Goal: Task Accomplishment & Management: Complete application form

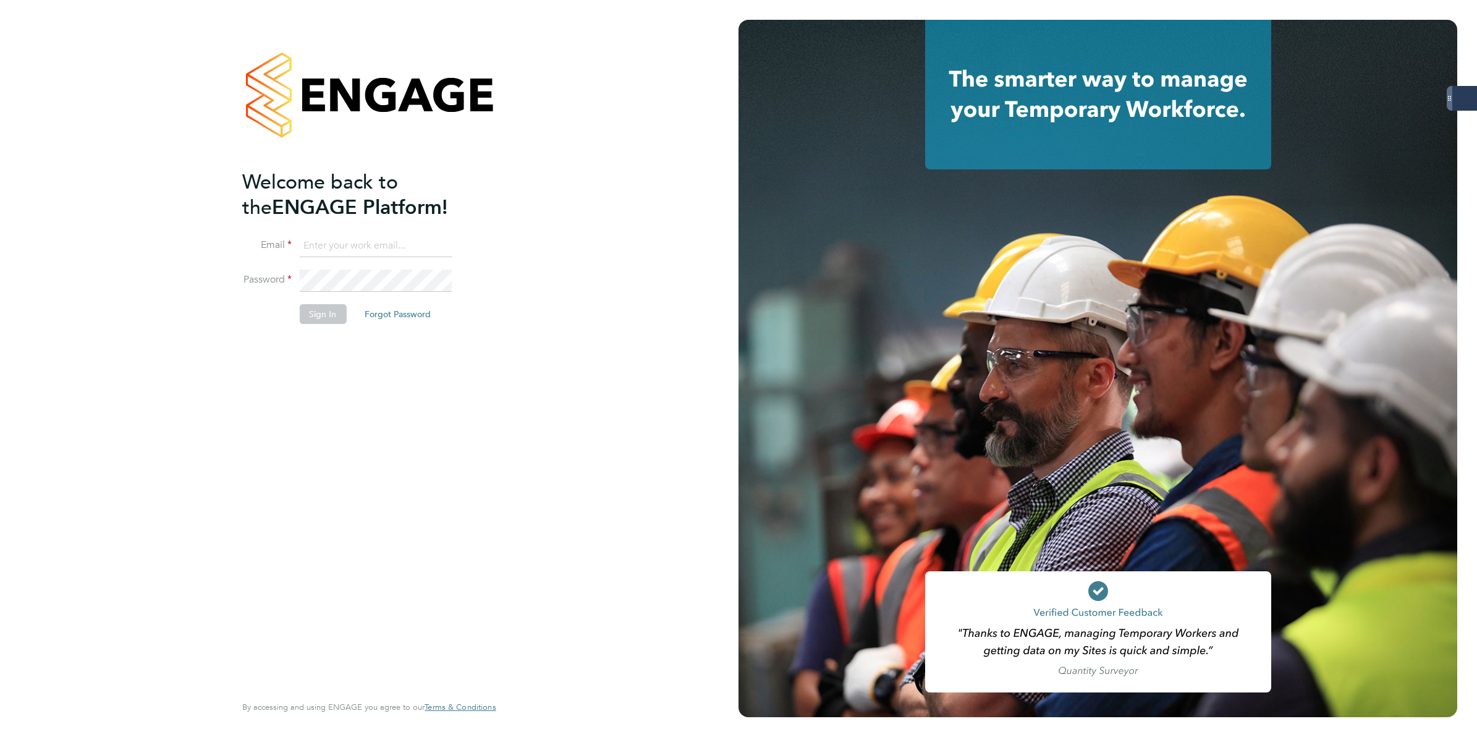
click at [339, 245] on input at bounding box center [375, 246] width 153 height 22
type input "[PERSON_NAME][EMAIL_ADDRESS][PERSON_NAME][DOMAIN_NAME]"
click at [292, 271] on li "Password" at bounding box center [362, 286] width 241 height 35
click at [313, 314] on button "Sign In" at bounding box center [322, 314] width 47 height 20
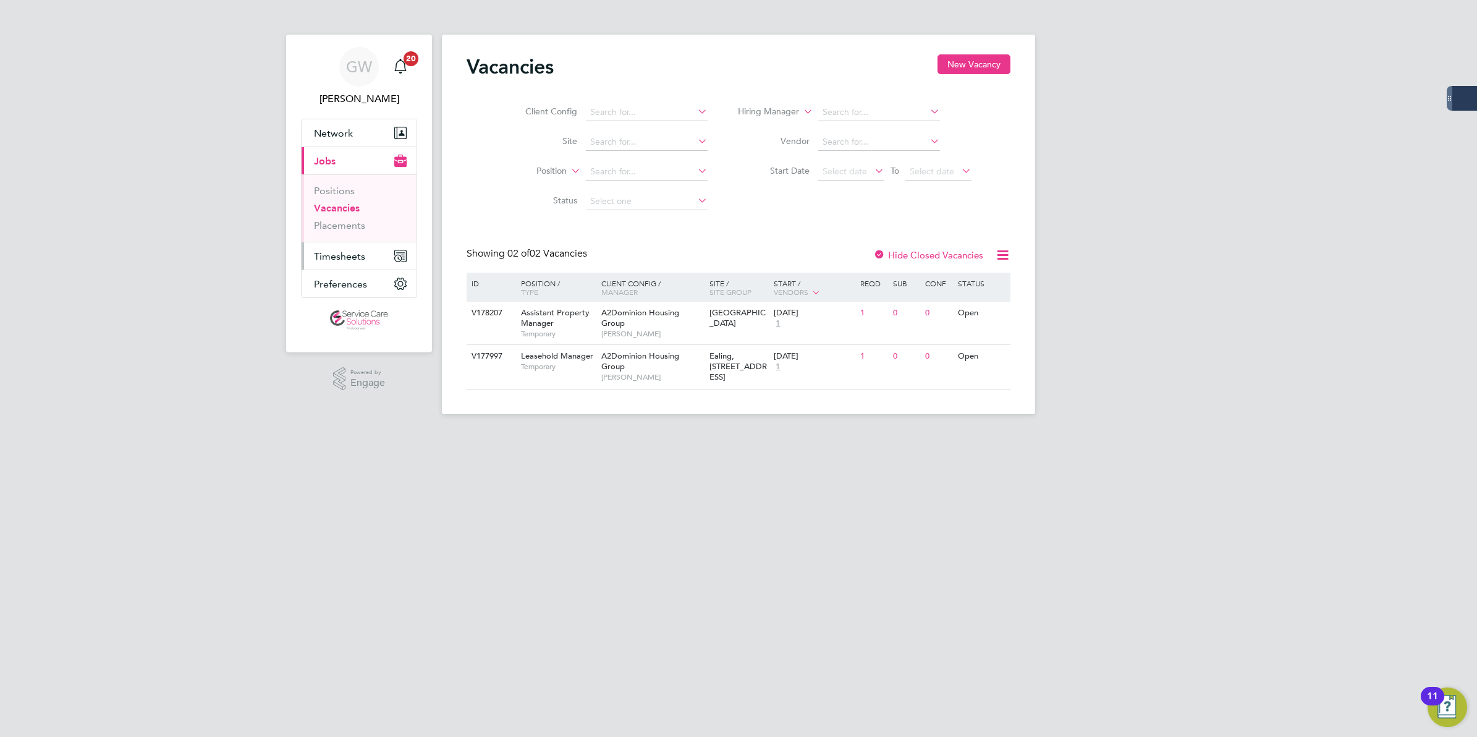
click at [334, 255] on span "Timesheets" at bounding box center [339, 256] width 51 height 12
click at [357, 217] on link "Timesheets" at bounding box center [339, 219] width 51 height 12
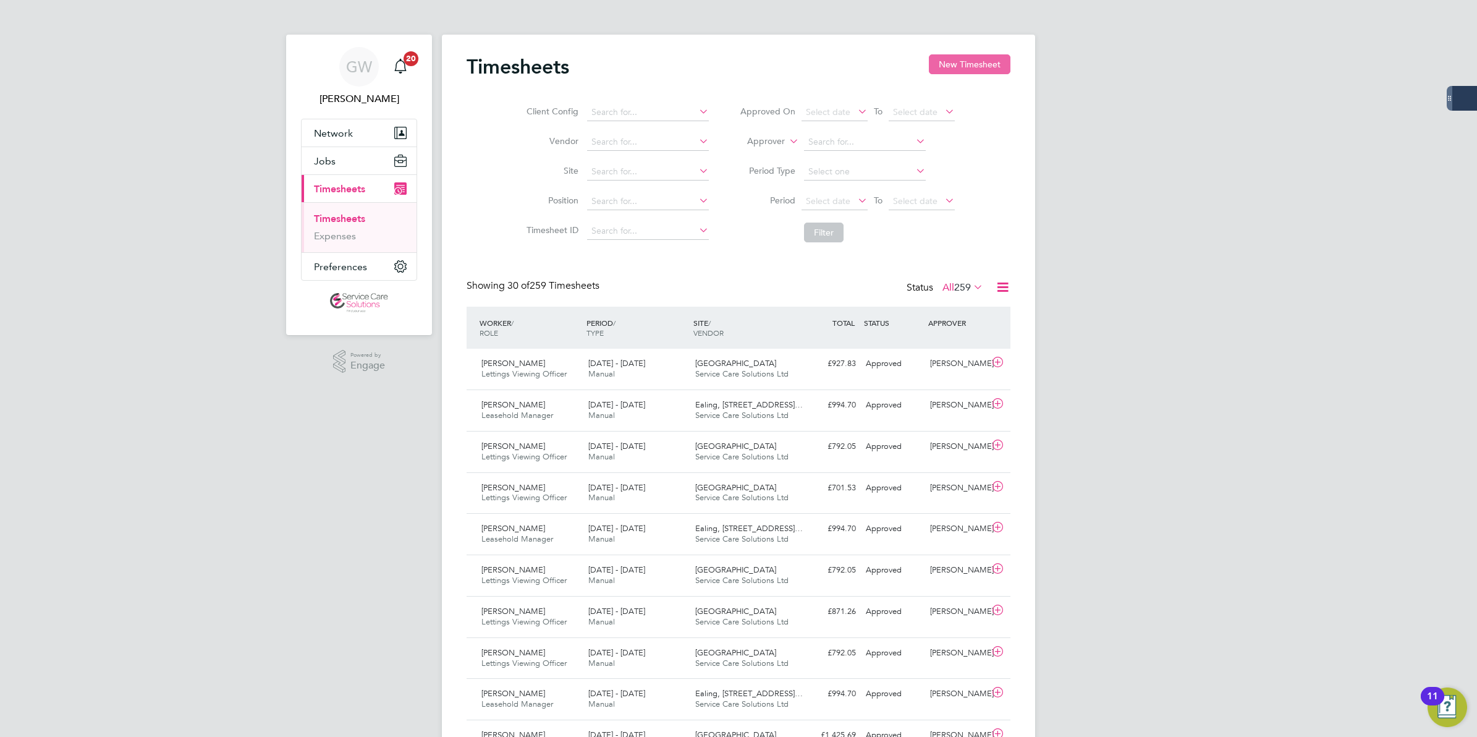
click at [966, 68] on button "New Timesheet" at bounding box center [970, 64] width 82 height 20
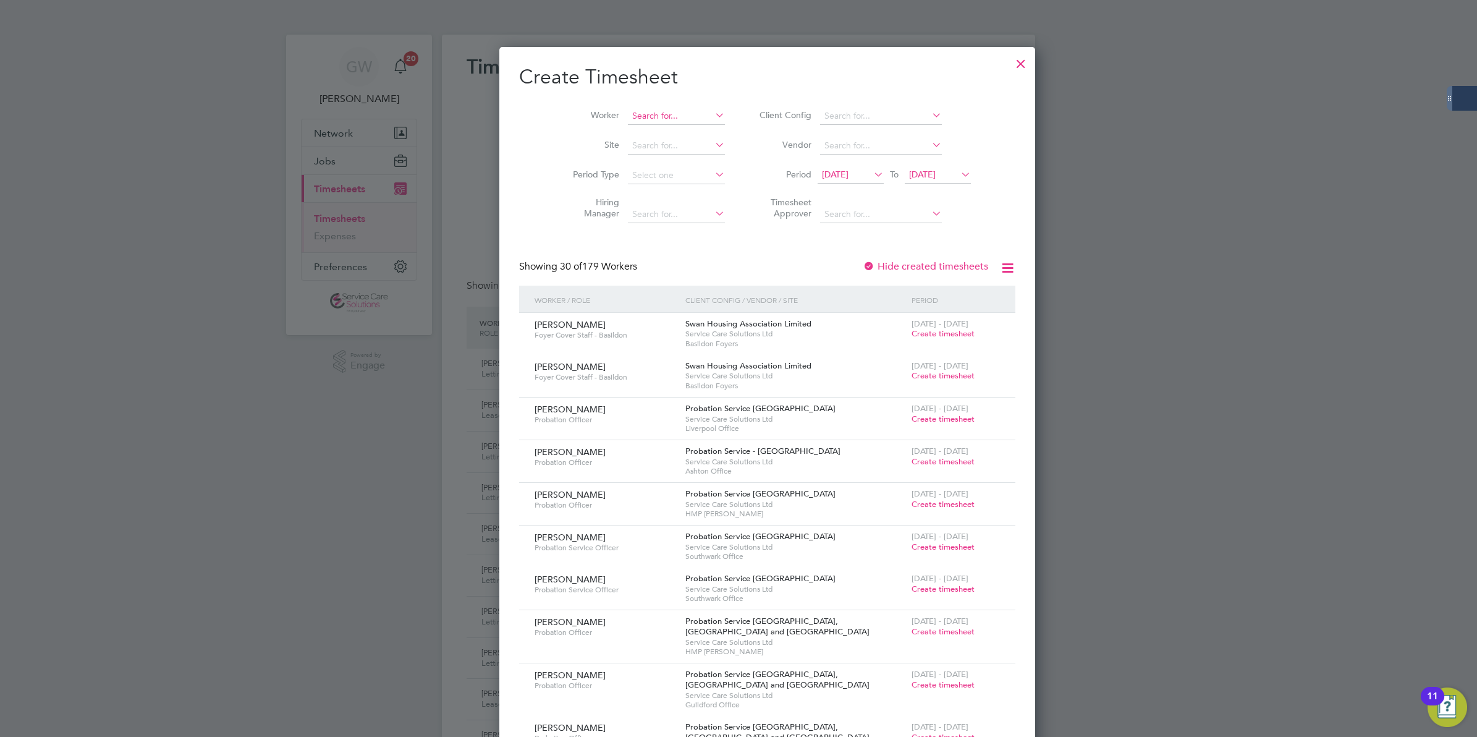
click at [629, 114] on input at bounding box center [676, 116] width 97 height 17
click at [659, 133] on li "Jennifer Benn ett" at bounding box center [681, 132] width 167 height 17
type input "Jennifer Bennett"
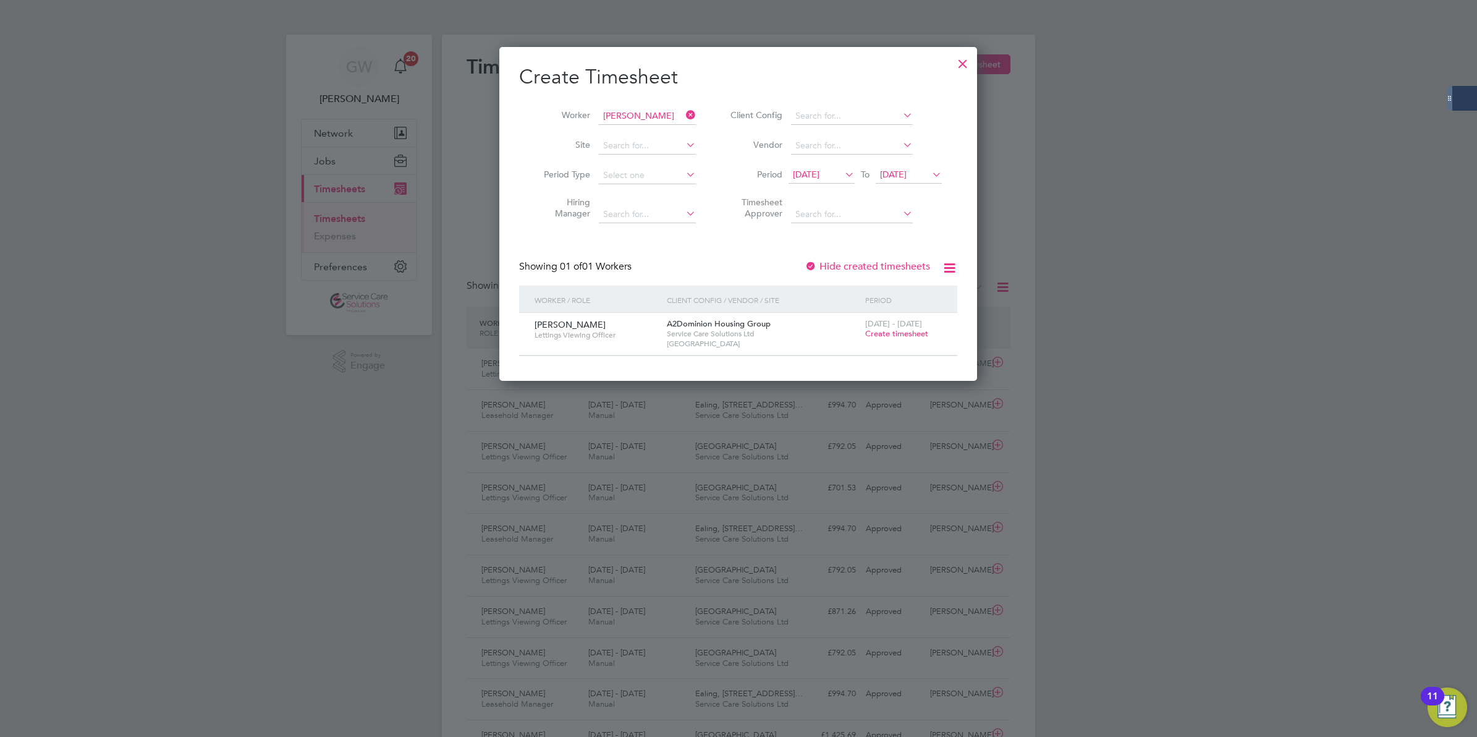
click at [889, 331] on span "Create timesheet" at bounding box center [896, 333] width 63 height 11
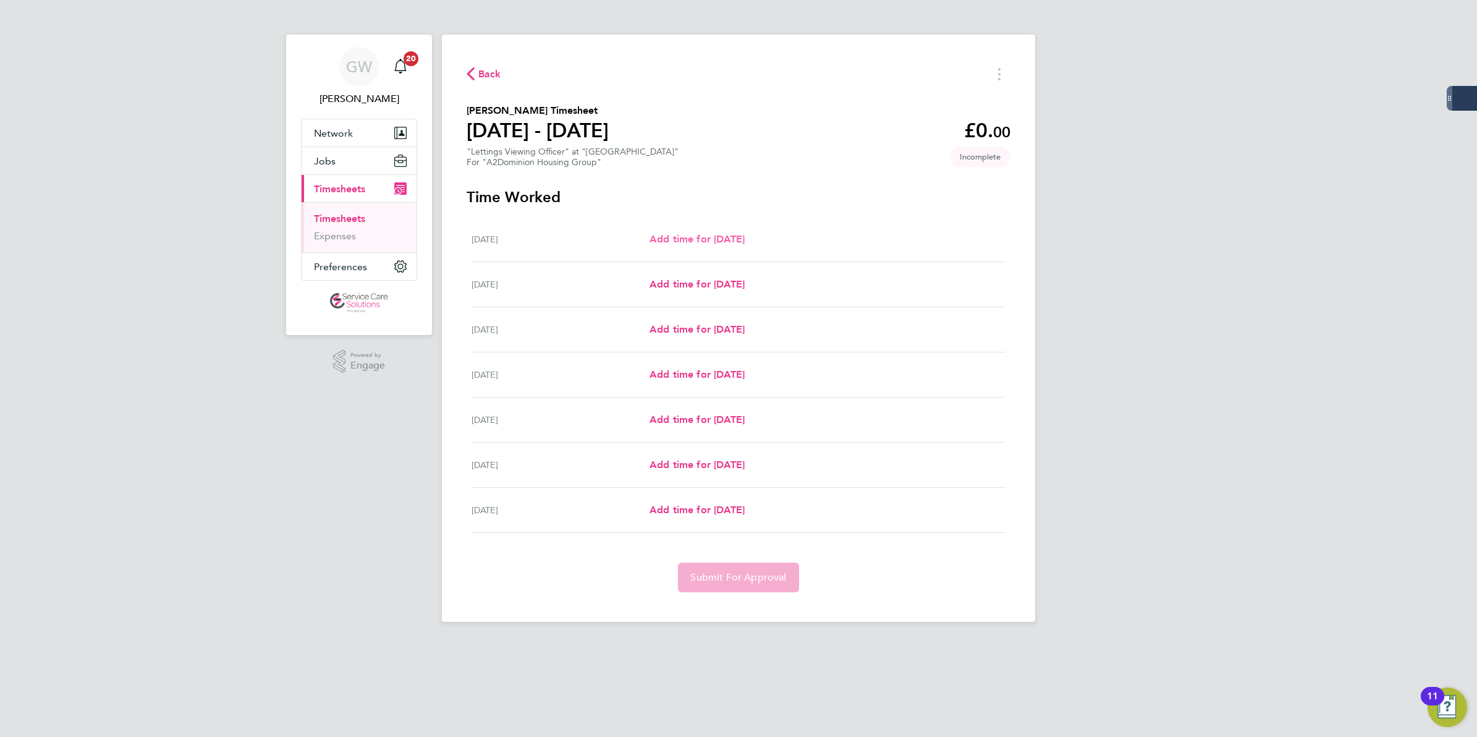
click at [693, 247] on link "Add time for Mon 25 Aug" at bounding box center [696, 239] width 95 height 15
select select "60"
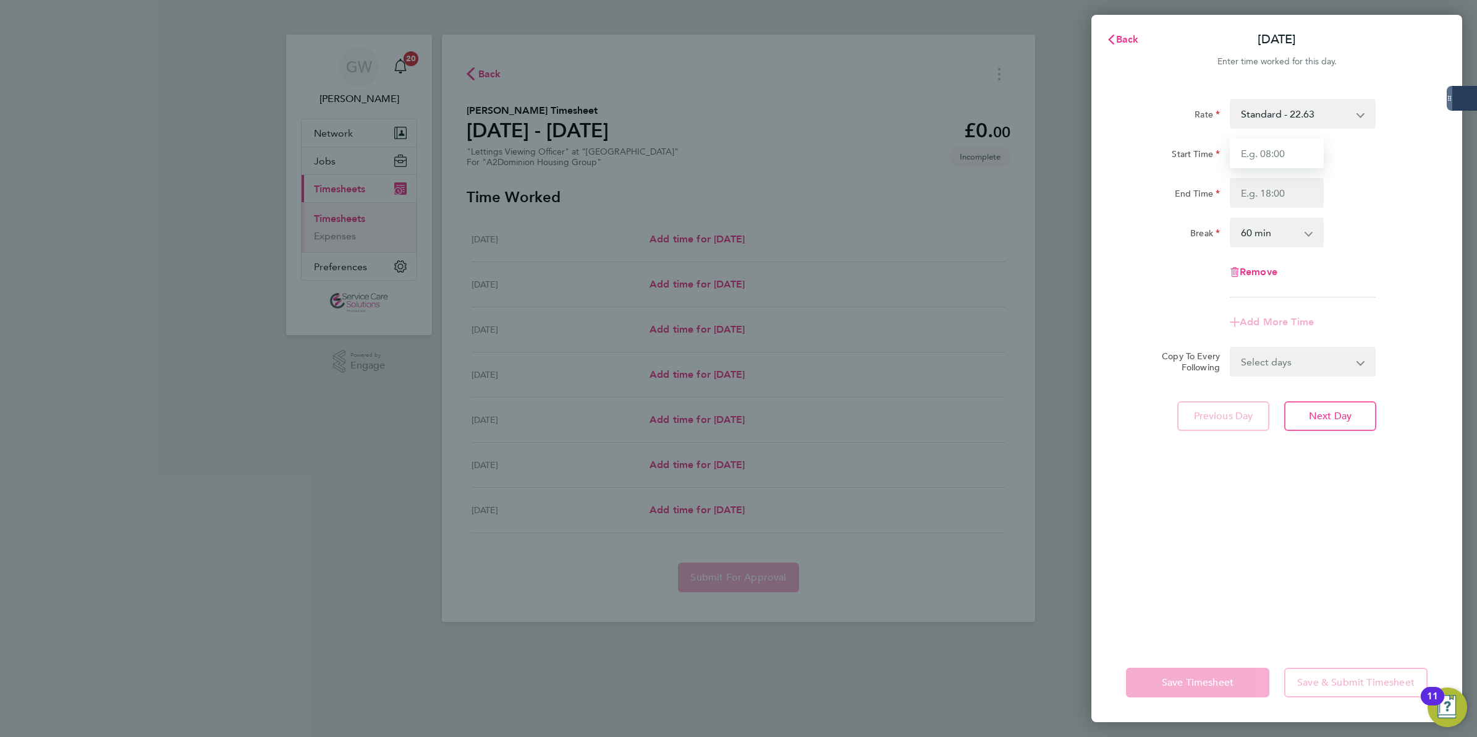
click at [1279, 153] on input "Start Time" at bounding box center [1277, 153] width 94 height 30
type input "08:00"
type input "10:00"
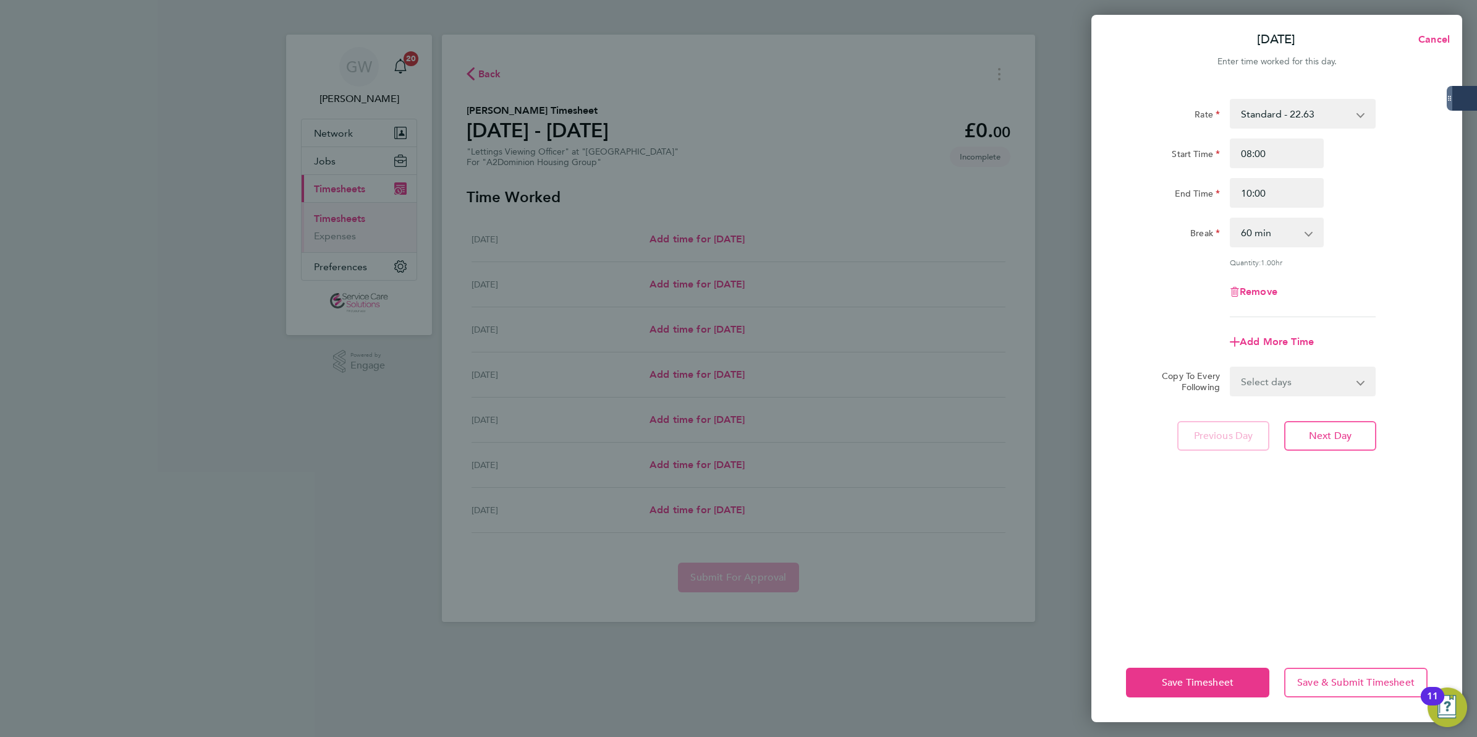
click at [1259, 230] on select "0 min 15 min 30 min 45 min 60 min 75 min 90 min" at bounding box center [1269, 232] width 77 height 27
select select "0"
click at [1231, 219] on select "0 min 15 min 30 min 45 min 60 min 75 min 90 min" at bounding box center [1269, 232] width 77 height 27
click at [1252, 196] on input "10:00" at bounding box center [1277, 193] width 94 height 30
type input "11:00"
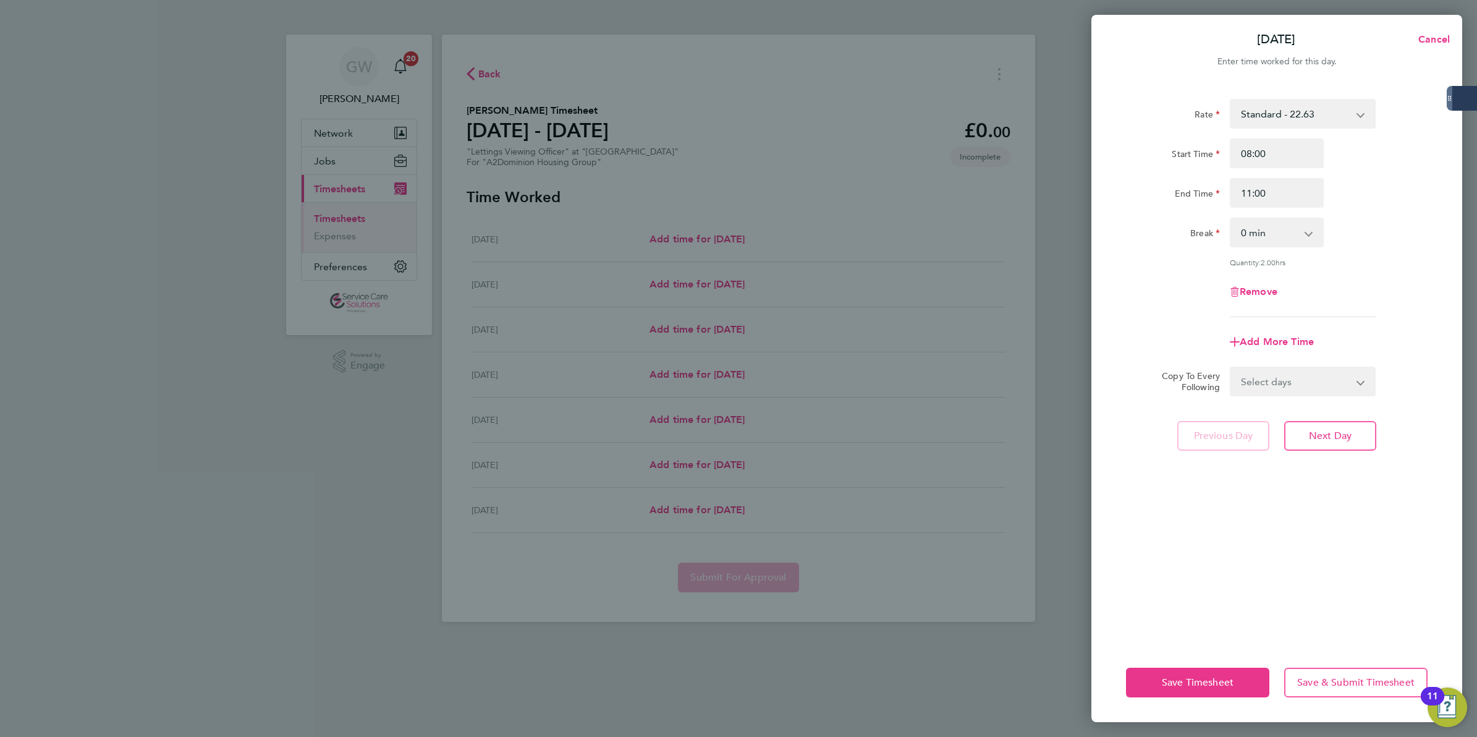
click at [1180, 310] on div "Rate Standard - 22.63 Start Time 08:00 End Time 11:00 Break 0 min 15 min 30 min…" at bounding box center [1277, 208] width 302 height 218
click at [1324, 442] on button "Next Day" at bounding box center [1330, 436] width 92 height 30
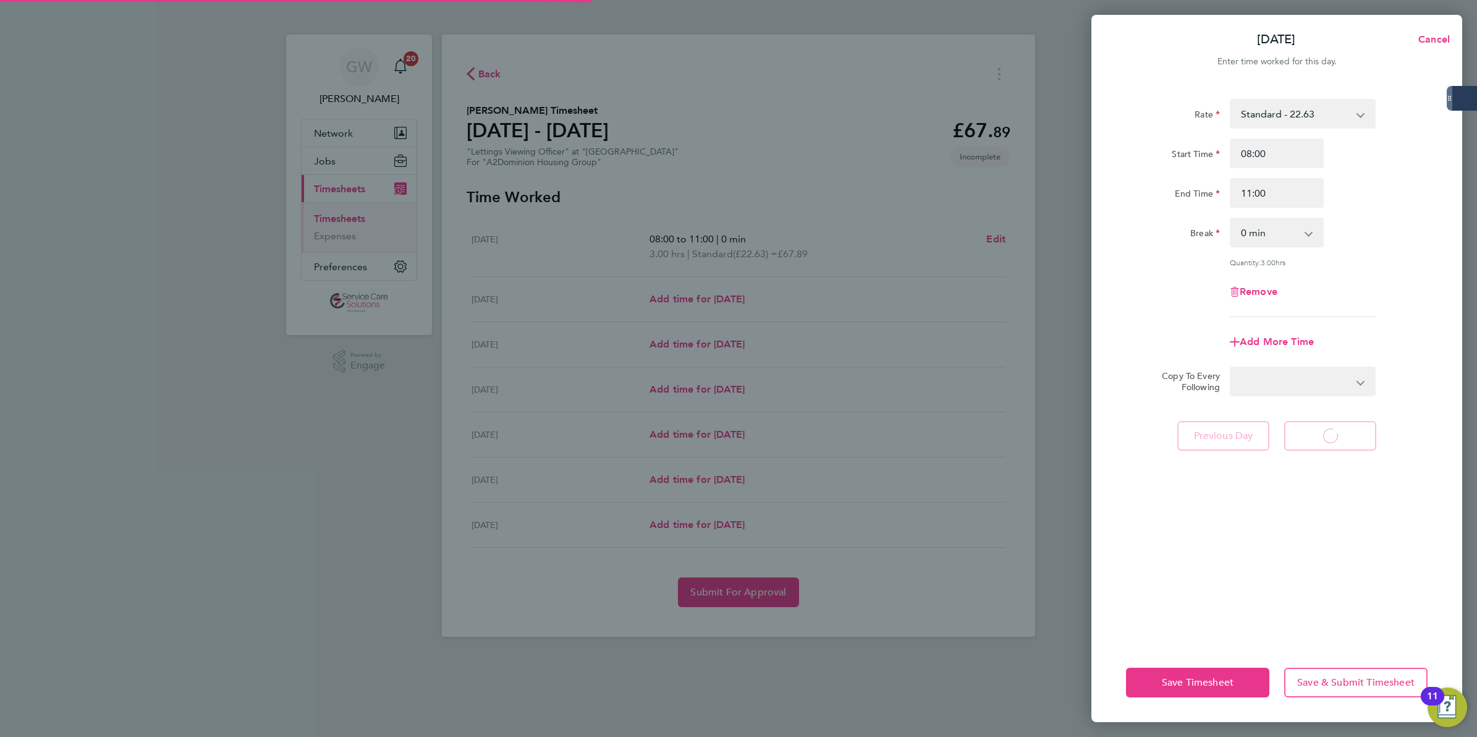
select select "60"
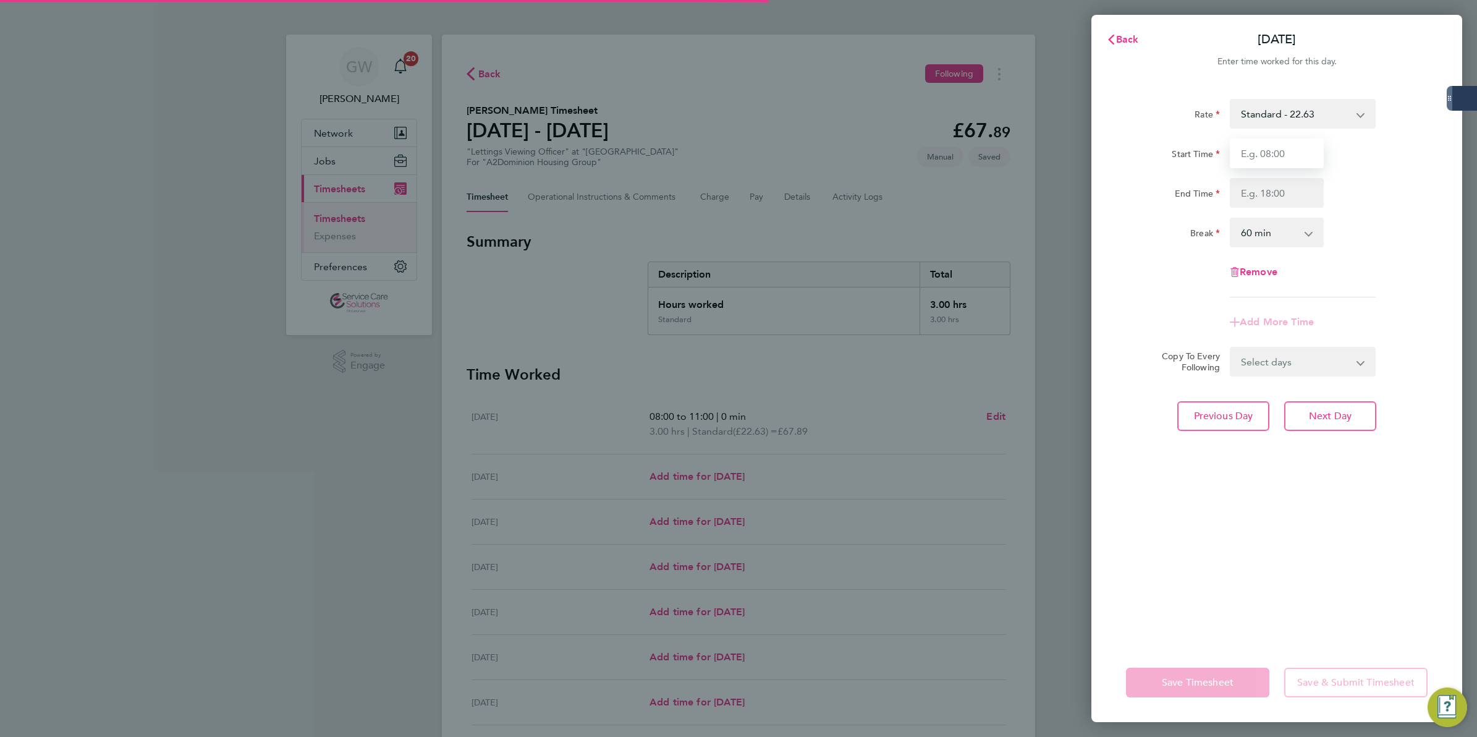
click at [1257, 149] on input "Start Time" at bounding box center [1277, 153] width 94 height 30
type input "09:00"
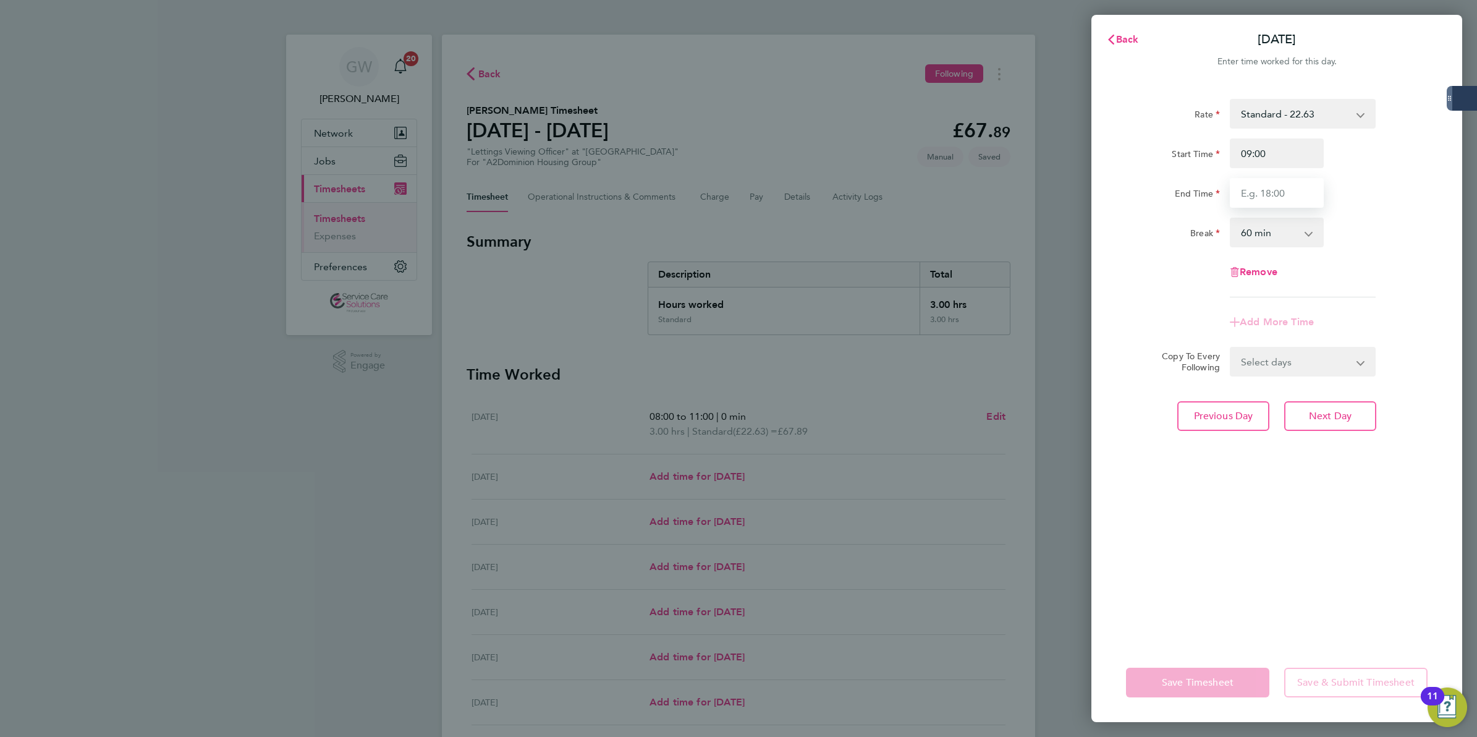
click at [1256, 180] on input "End Time" at bounding box center [1277, 193] width 94 height 30
type input "17:00"
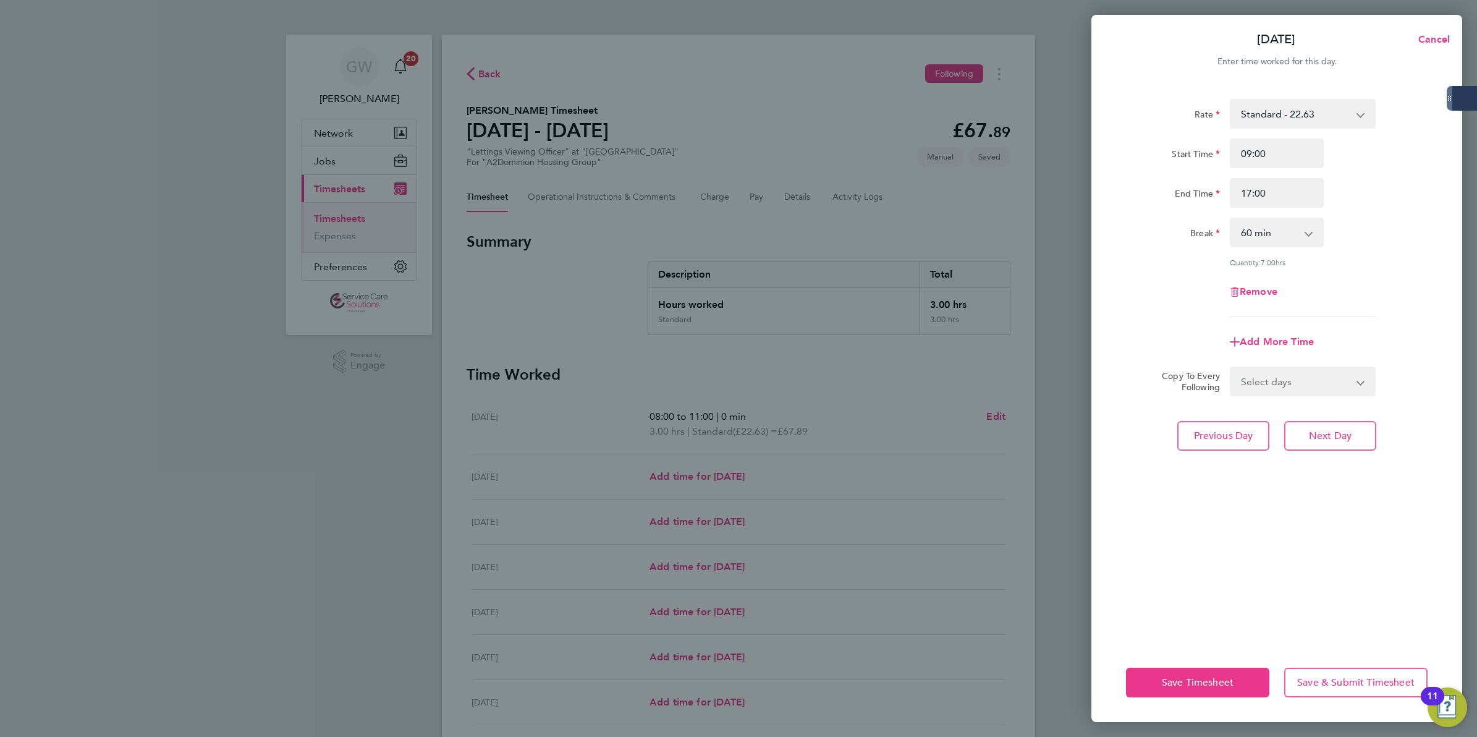
click at [1188, 277] on div "Remove" at bounding box center [1276, 292] width 311 height 30
click at [1310, 429] on span "Next Day" at bounding box center [1330, 435] width 43 height 12
select select "60"
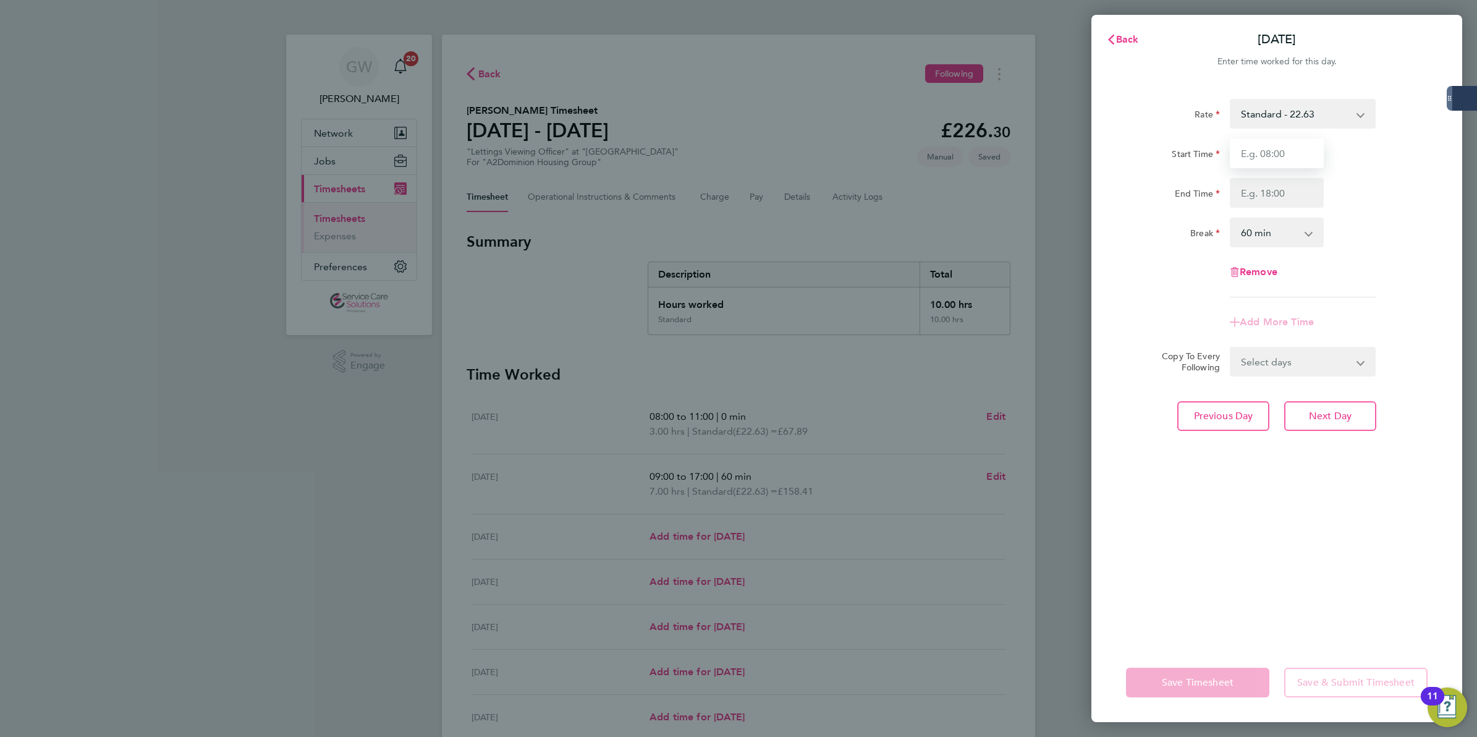
click at [1270, 146] on input "Start Time" at bounding box center [1277, 153] width 94 height 30
type input "09:00"
click at [1253, 189] on input "End Time" at bounding box center [1277, 193] width 94 height 30
type input "17:00"
click at [1179, 297] on app-timesheet-line-form-group "Rate Standard - 22.63 Start Time 09:00 End Time 17:00 Break 0 min 15 min 30 min…" at bounding box center [1277, 218] width 302 height 238
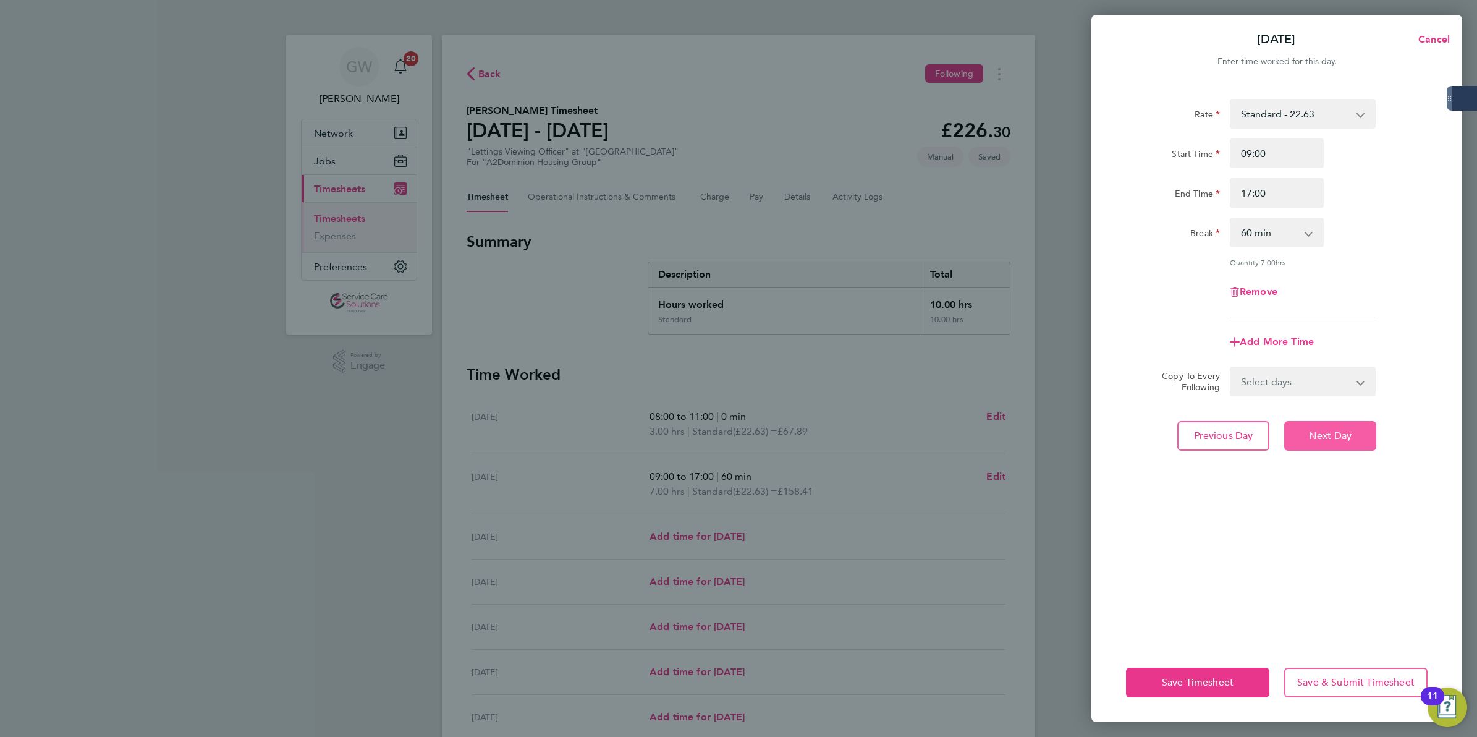
click at [1324, 447] on button "Next Day" at bounding box center [1330, 436] width 92 height 30
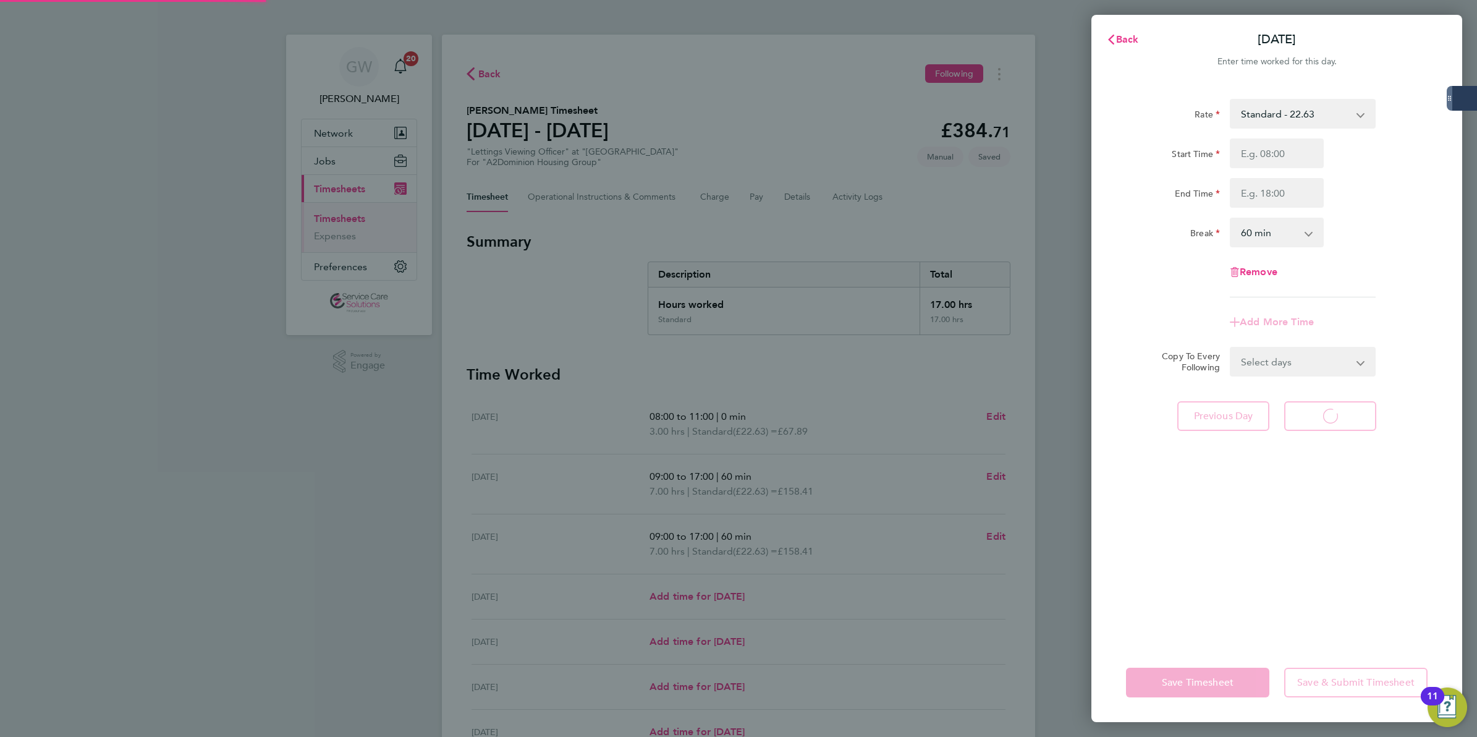
select select "60"
drag, startPoint x: 1246, startPoint y: 163, endPoint x: 1249, endPoint y: 156, distance: 6.7
click at [1248, 161] on input "Start Time" at bounding box center [1277, 153] width 94 height 30
type input "09:00"
click at [1251, 185] on input "End Time" at bounding box center [1277, 193] width 94 height 30
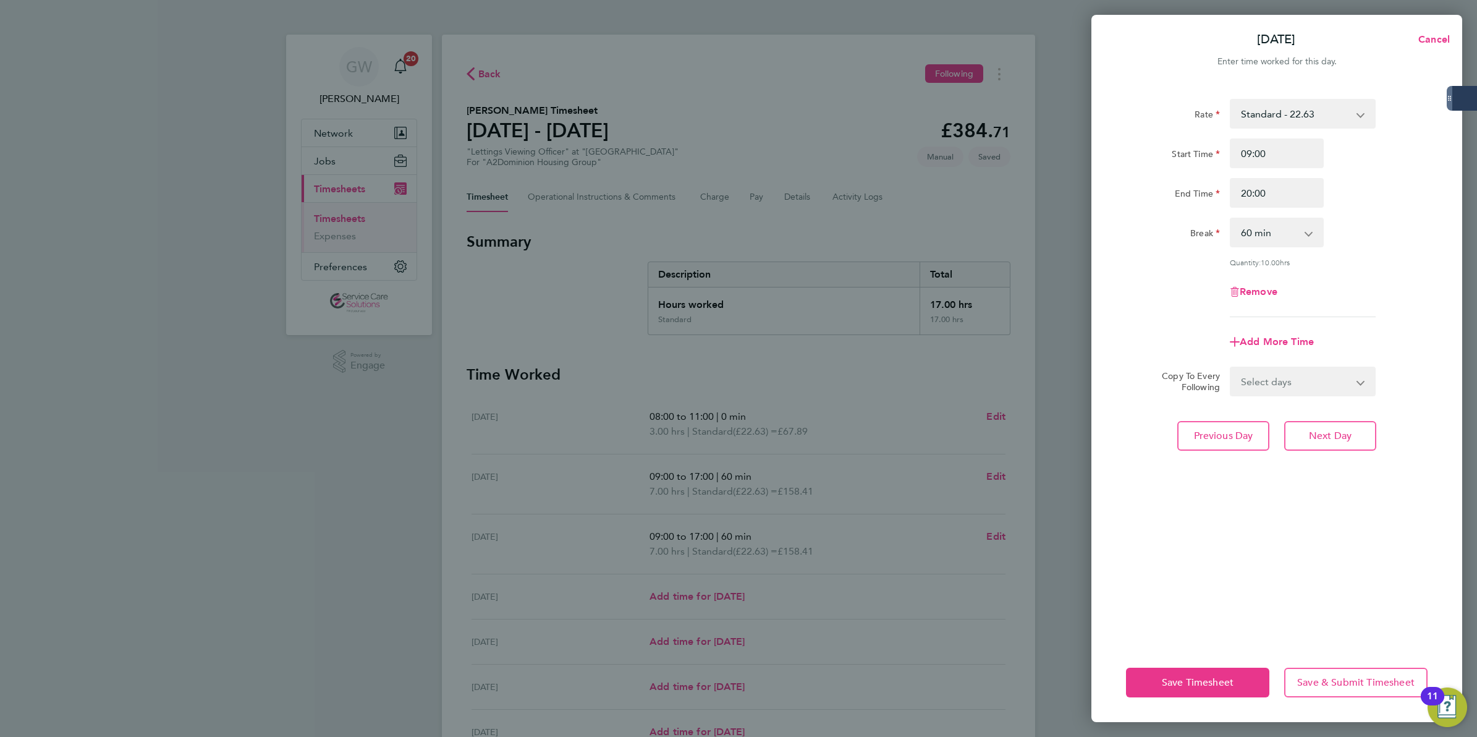
click at [1169, 270] on div "Rate Standard - 22.63 Start Time 09:00 End Time 20:00 Break 0 min 15 min 30 min…" at bounding box center [1277, 208] width 302 height 218
click at [1245, 189] on input "20:00" at bounding box center [1277, 193] width 94 height 30
click at [1252, 195] on input "20:00" at bounding box center [1277, 193] width 94 height 30
type input "19:00"
click at [1121, 297] on div "Remove" at bounding box center [1276, 292] width 311 height 30
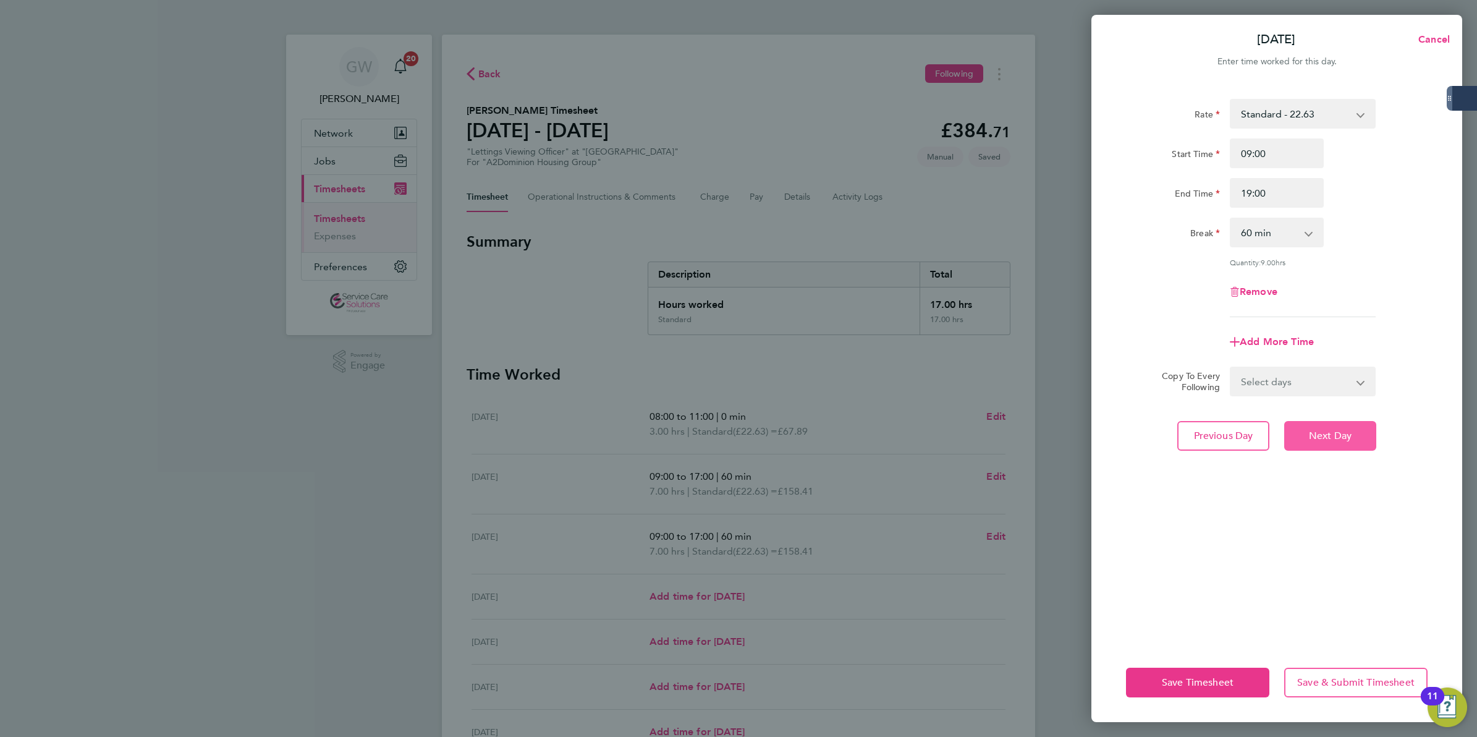
click at [1345, 442] on button "Next Day" at bounding box center [1330, 436] width 92 height 30
select select "60"
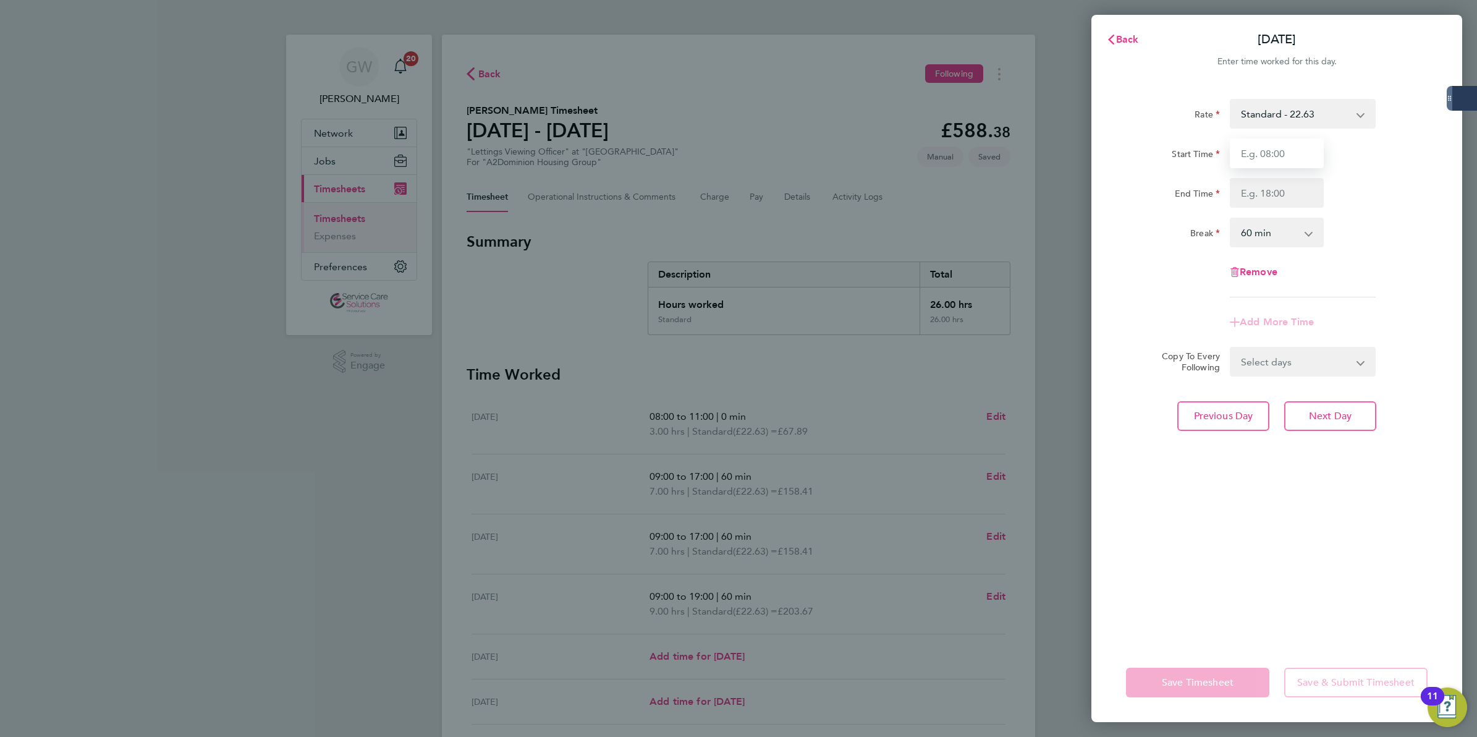
click at [1273, 153] on input "Start Time" at bounding box center [1277, 153] width 94 height 30
type input "09:00"
click at [1241, 196] on input "End Time" at bounding box center [1277, 193] width 94 height 30
type input "17:00"
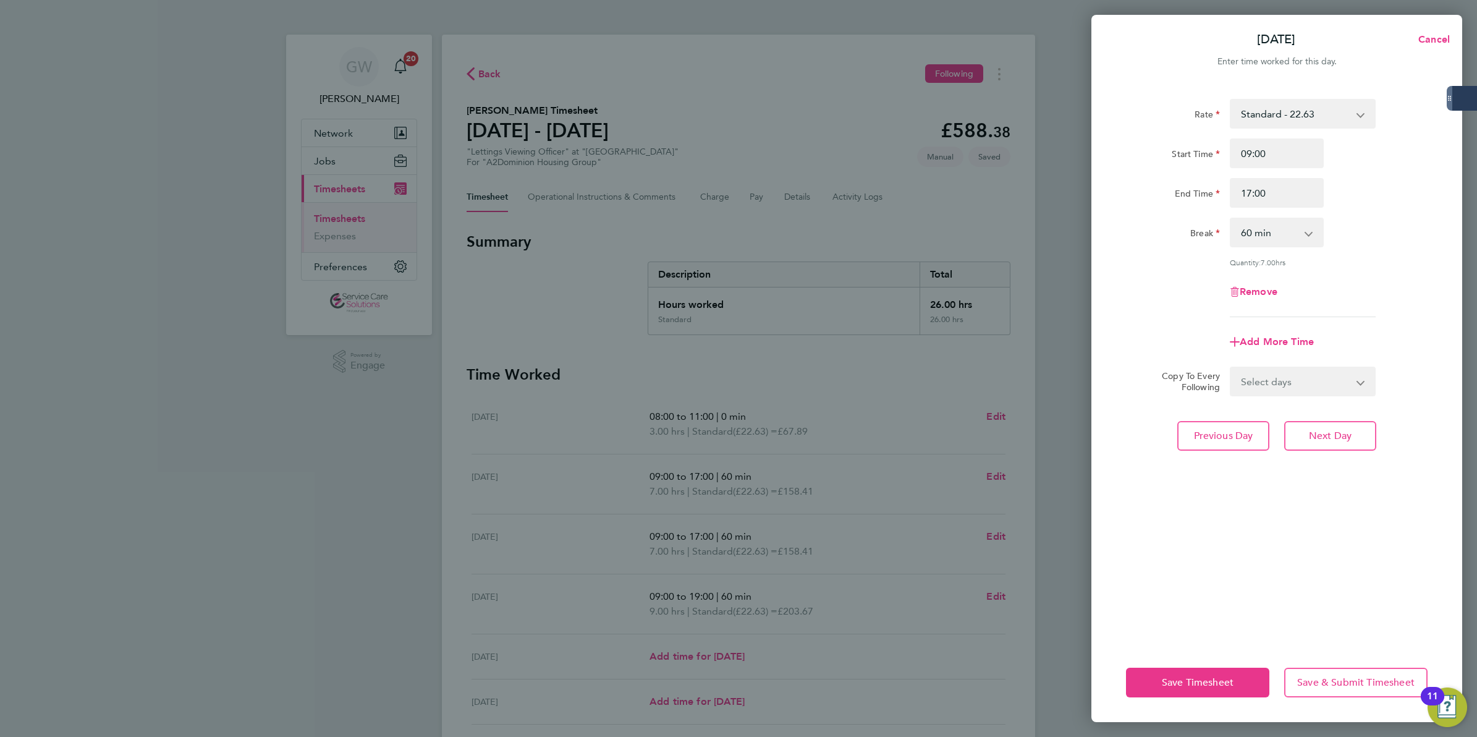
click at [1178, 269] on div "Rate Standard - 22.63 Start Time 09:00 End Time 17:00 Break 0 min 15 min 30 min…" at bounding box center [1277, 208] width 302 height 218
click at [1341, 688] on button "Save & Submit Timesheet" at bounding box center [1355, 682] width 143 height 30
